Goal: Task Accomplishment & Management: Complete application form

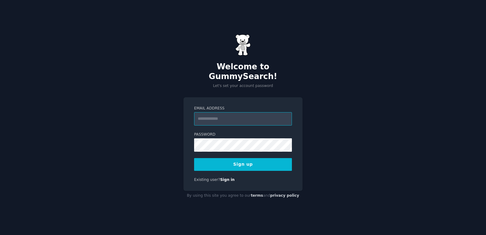
click at [228, 115] on input "Email Address" at bounding box center [243, 118] width 98 height 13
click at [225, 44] on div "Welcome to GummySearch! Let's set your account password" at bounding box center [242, 61] width 119 height 54
click at [222, 114] on input "Email Address" at bounding box center [243, 118] width 98 height 13
type input "**********"
click at [242, 159] on button "Sign up" at bounding box center [243, 164] width 98 height 13
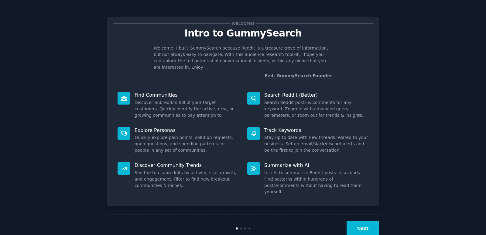
click at [367, 221] on button "Next" at bounding box center [362, 228] width 32 height 15
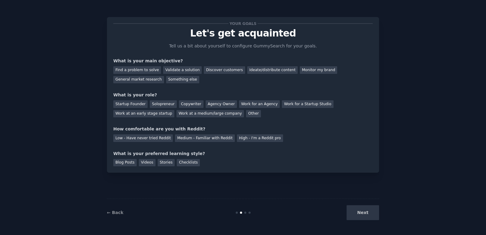
click at [367, 210] on div "Next" at bounding box center [333, 212] width 91 height 15
click at [367, 211] on div "Next" at bounding box center [333, 212] width 91 height 15
click at [368, 212] on div "Next" at bounding box center [333, 212] width 91 height 15
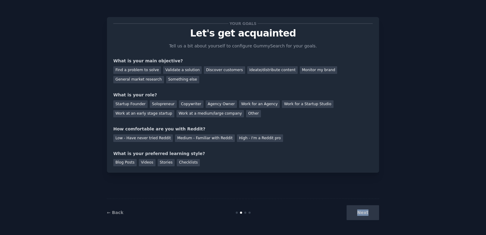
click at [368, 212] on div "Next" at bounding box center [333, 212] width 91 height 15
click at [150, 71] on div "Find a problem to solve" at bounding box center [137, 70] width 48 height 8
click at [178, 71] on div "Validate a solution" at bounding box center [182, 70] width 39 height 8
click at [144, 67] on div "Find a problem to solve" at bounding box center [137, 70] width 48 height 8
click at [246, 113] on div "Other" at bounding box center [253, 114] width 15 height 8
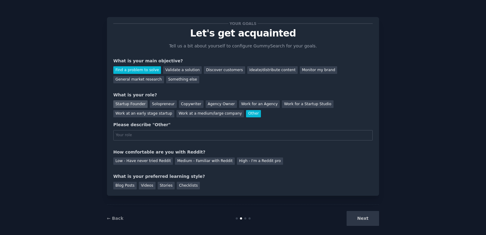
click at [131, 106] on div "Startup Founder" at bounding box center [130, 104] width 34 height 8
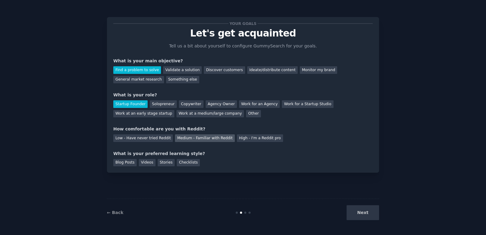
click at [203, 137] on div "Medium - Familiar with Reddit" at bounding box center [205, 138] width 60 height 8
click at [364, 214] on div "Next" at bounding box center [333, 212] width 91 height 15
click at [121, 162] on div "Blog Posts" at bounding box center [124, 163] width 23 height 8
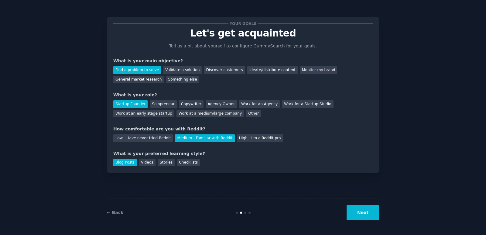
click at [361, 213] on button "Next" at bounding box center [362, 212] width 32 height 15
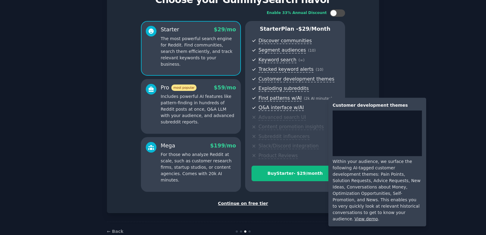
scroll to position [48, 0]
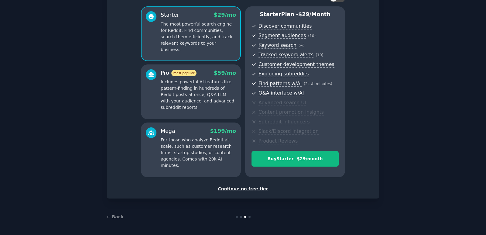
click at [251, 188] on div "Continue on free tier" at bounding box center [242, 189] width 259 height 6
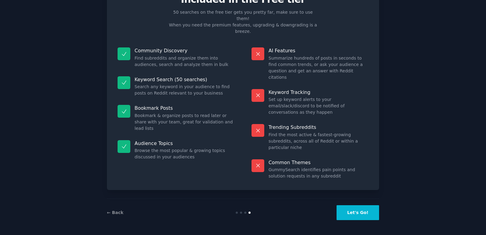
scroll to position [2, 0]
